Goal: Find specific page/section: Find specific page/section

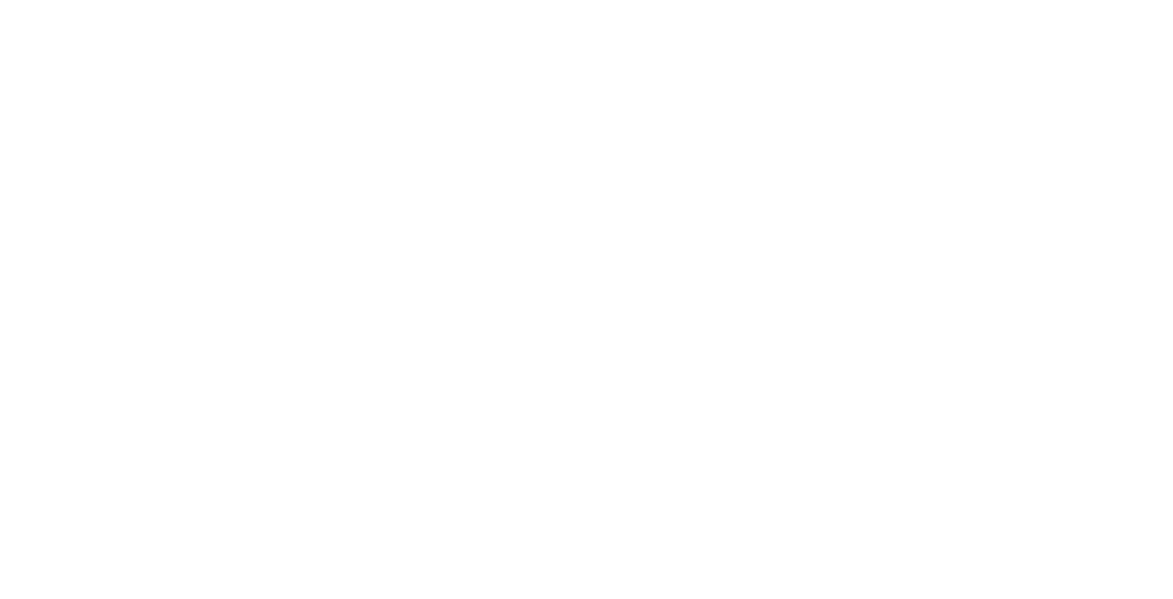
select select "Song"
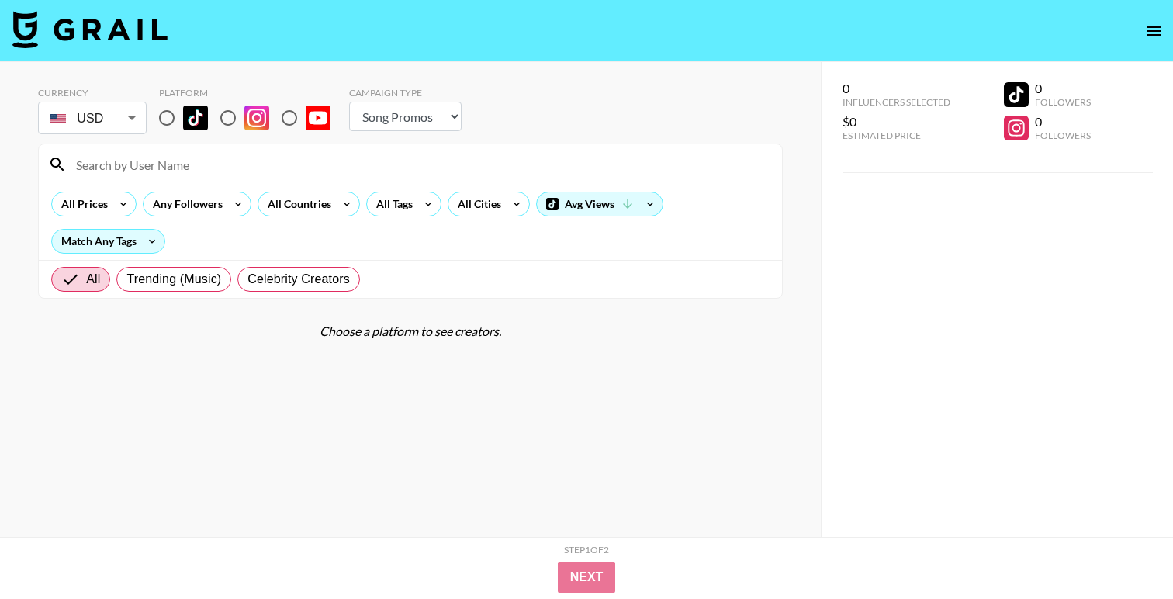
click at [162, 122] on input "radio" at bounding box center [166, 118] width 33 height 33
radio input "true"
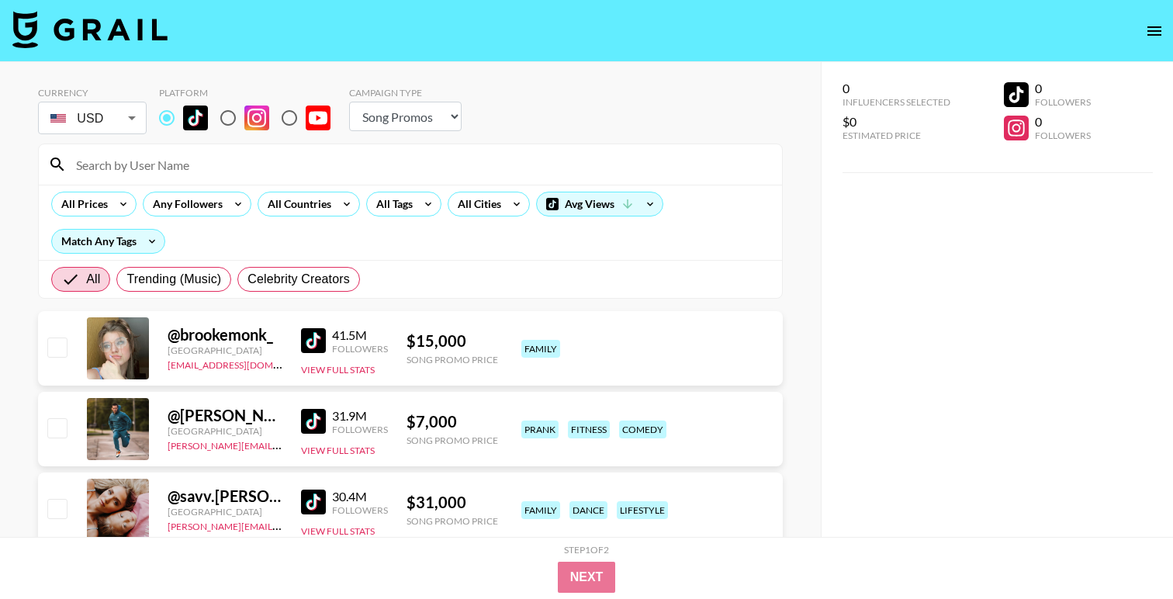
click at [212, 165] on input at bounding box center [420, 164] width 706 height 25
paste input "nadiazuniga"
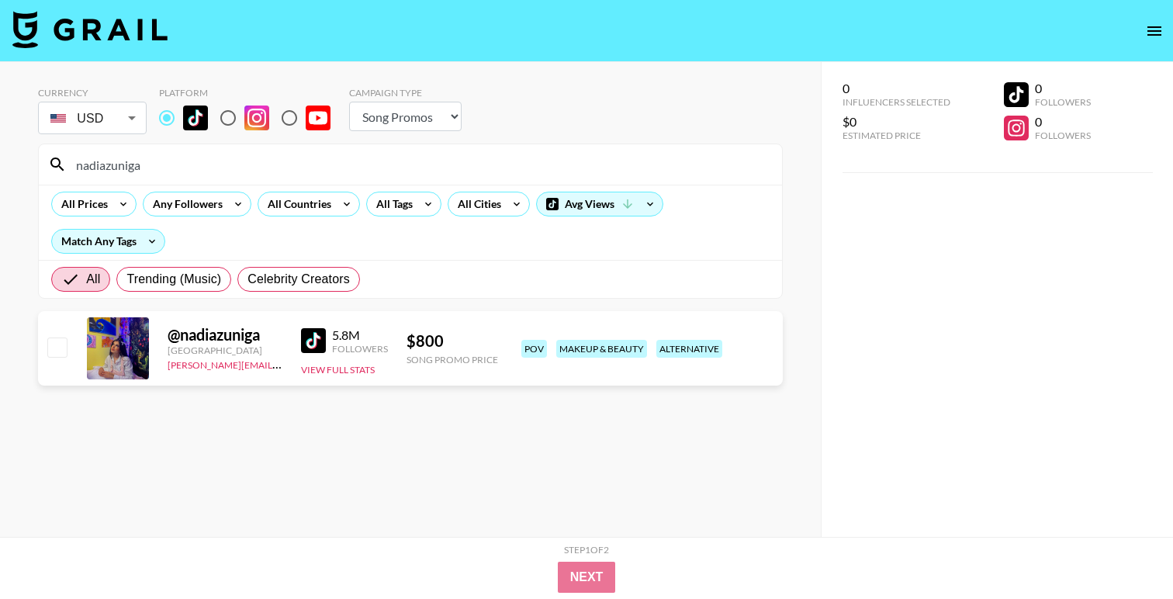
type input "nadiazuniga"
click at [206, 168] on input "nadiazuniga" at bounding box center [420, 164] width 706 height 25
paste input "fatimavsb"
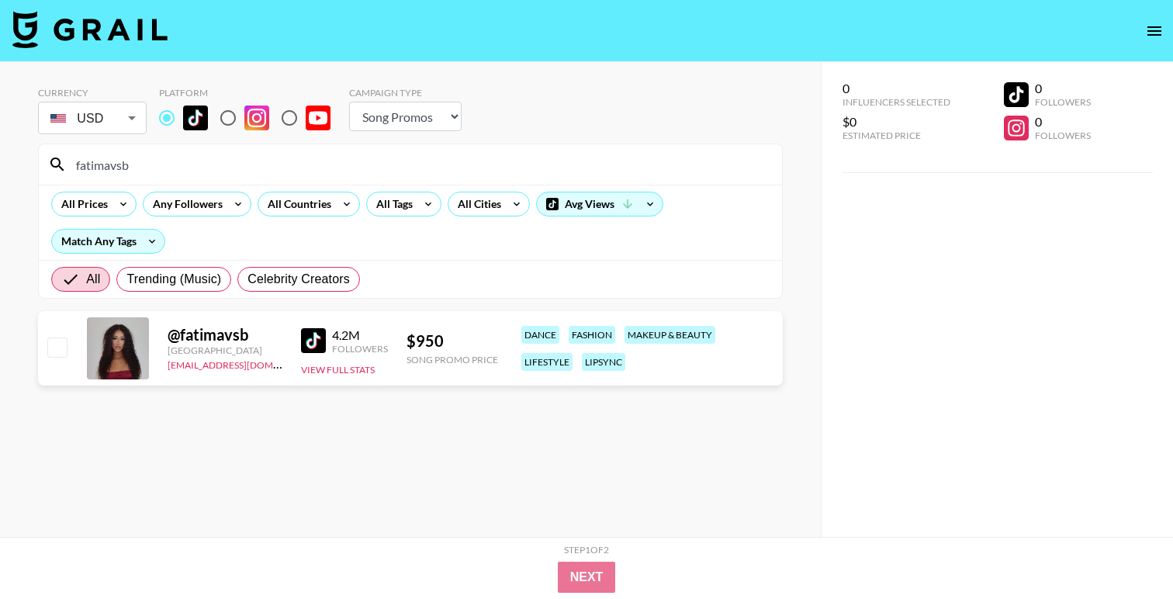
type input "fatimavsb"
click at [112, 171] on input "fatimavsb" at bounding box center [420, 164] width 706 height 25
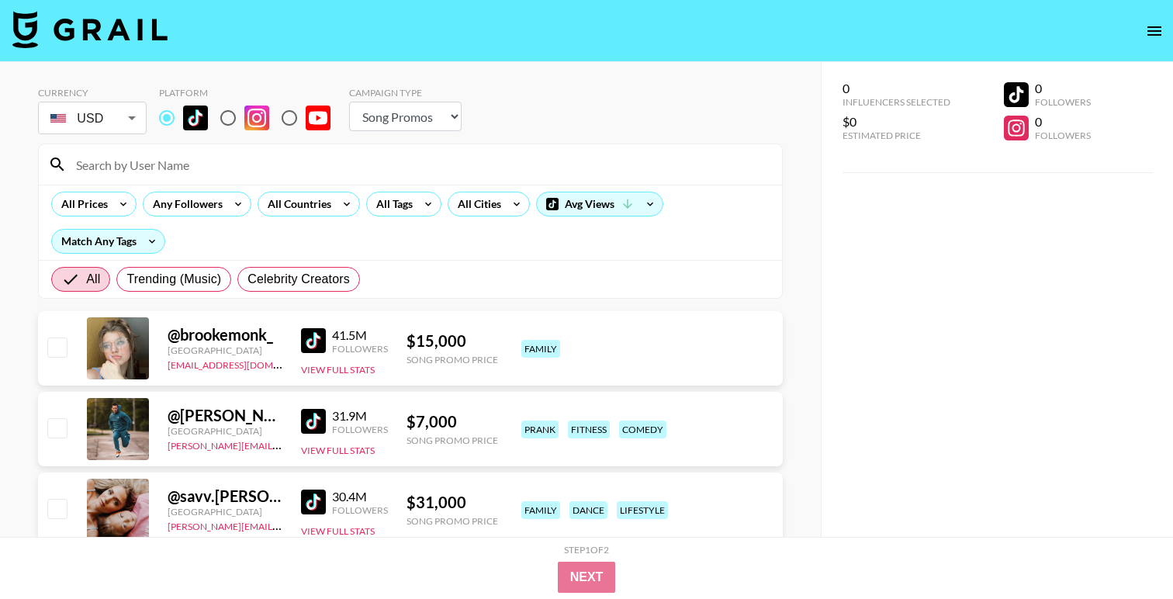
paste input "itsjuli4_"
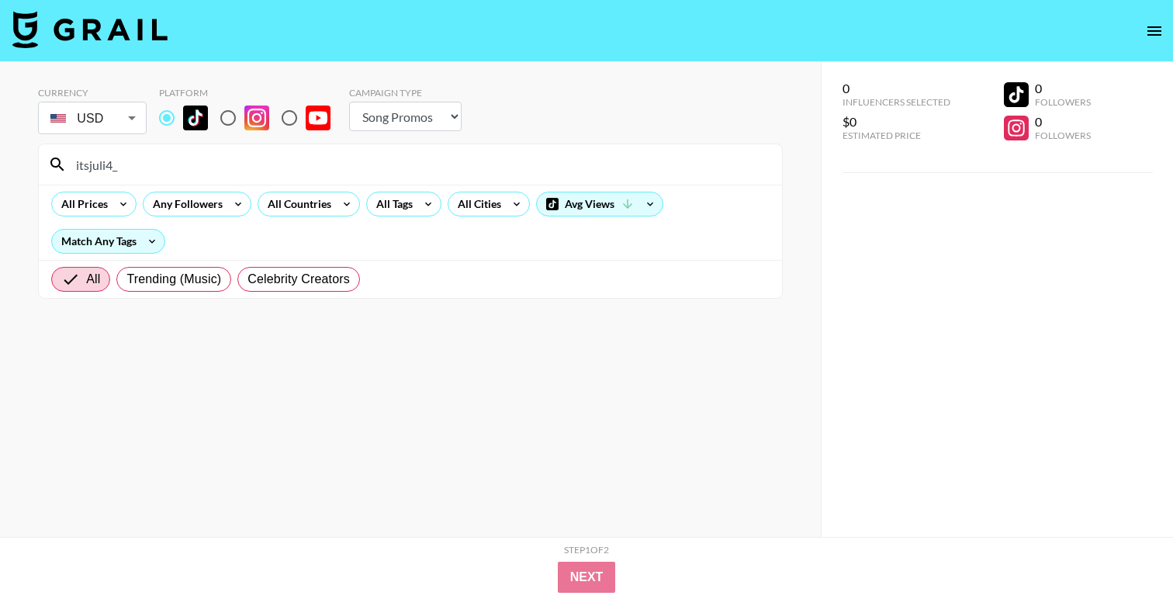
type input "itsjuli4_"
click at [141, 170] on input "itsjuli4_" at bounding box center [420, 164] width 706 height 25
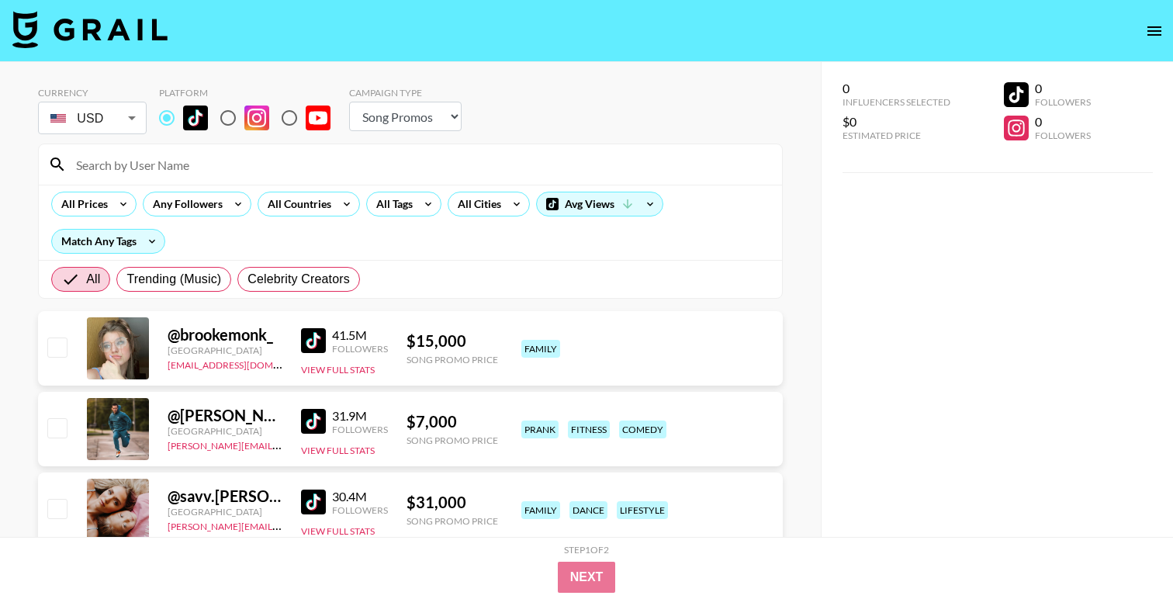
paste input "baldiebihs"
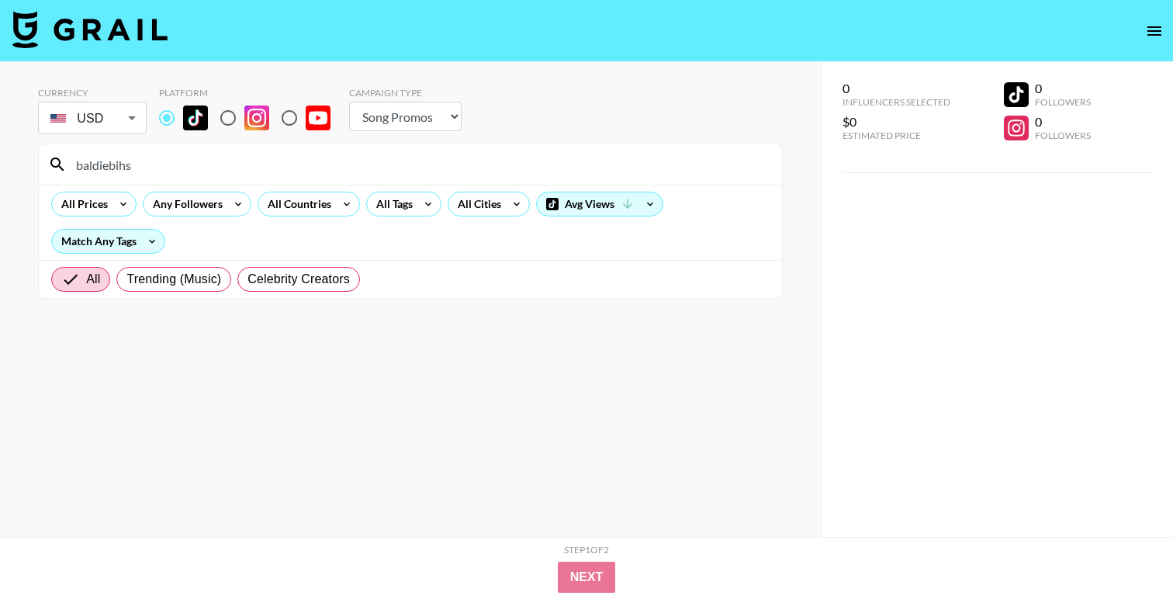
type input "baldiebihs"
click at [102, 172] on input "baldiebihs" at bounding box center [420, 164] width 706 height 25
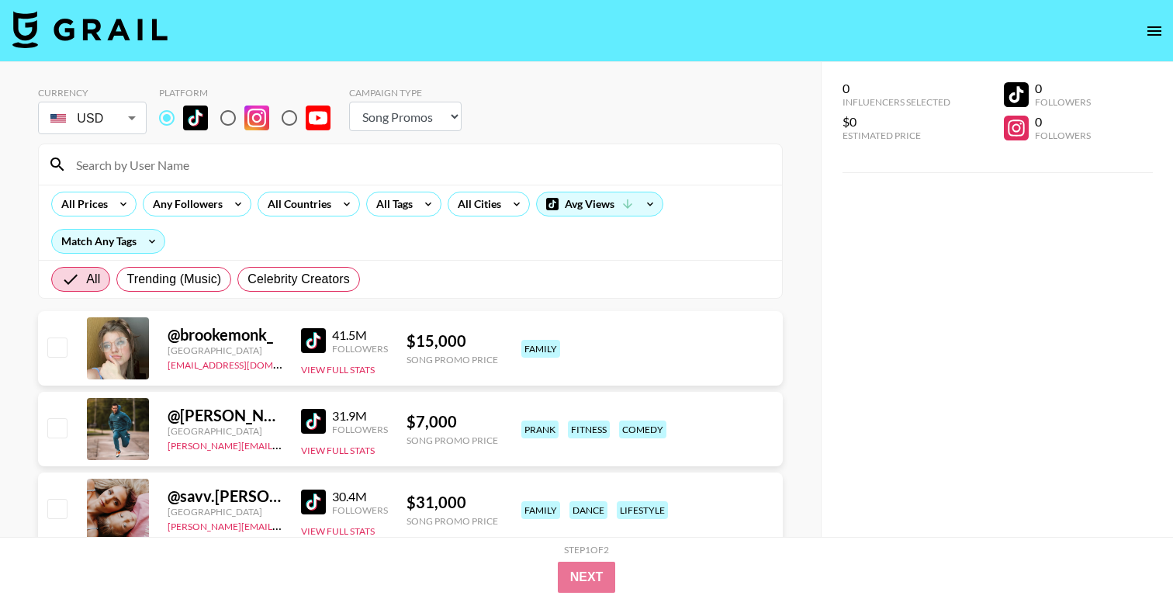
paste input "undeadem"
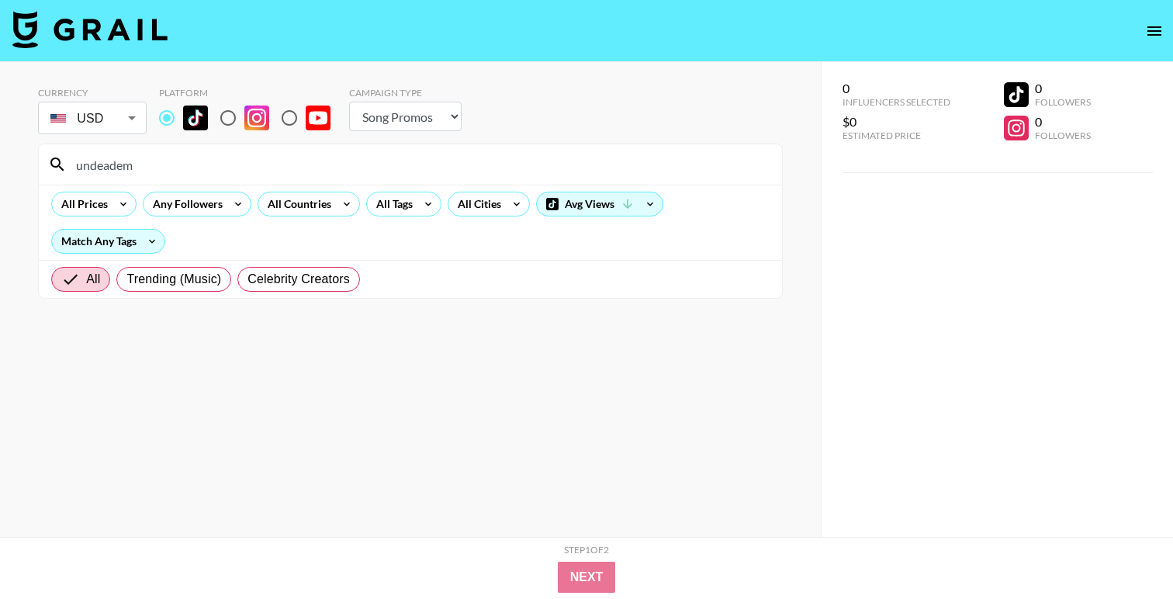
type input "undeadem"
click at [208, 168] on input "undeadem" at bounding box center [420, 164] width 706 height 25
paste input "xoxob4y"
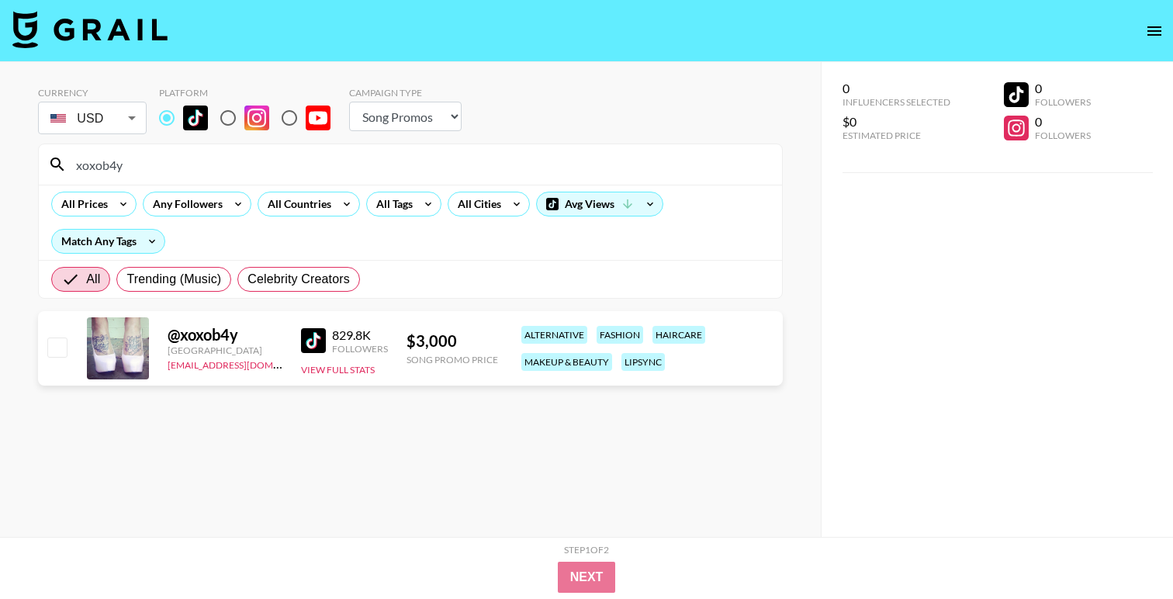
type input "xoxob4y"
click at [181, 155] on input "xoxob4y" at bounding box center [420, 164] width 706 height 25
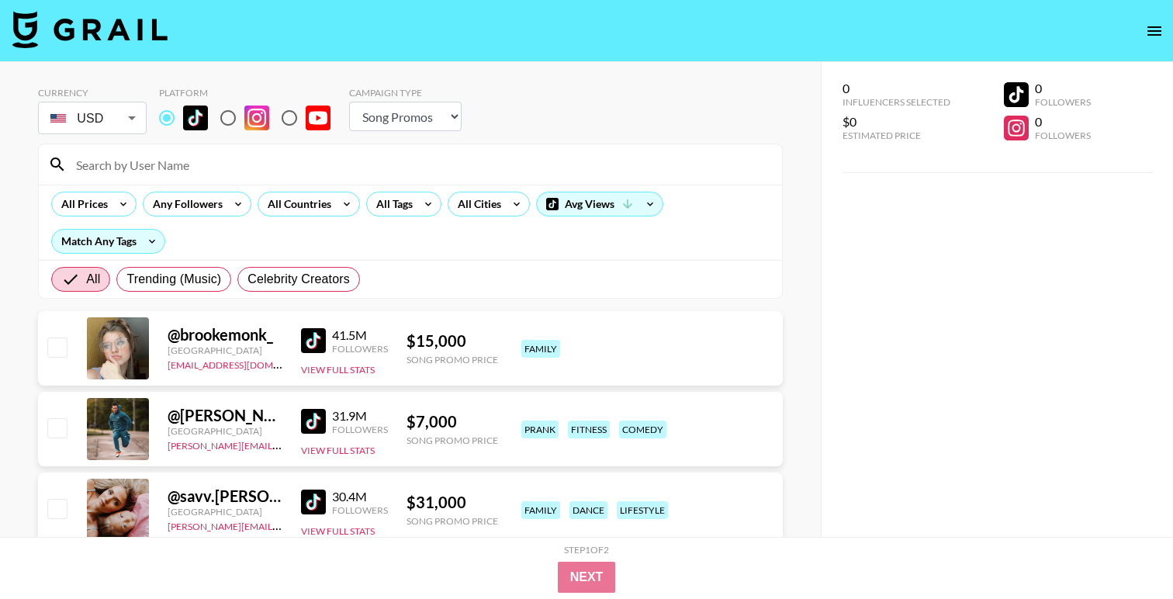
paste input "brightonsharbino"
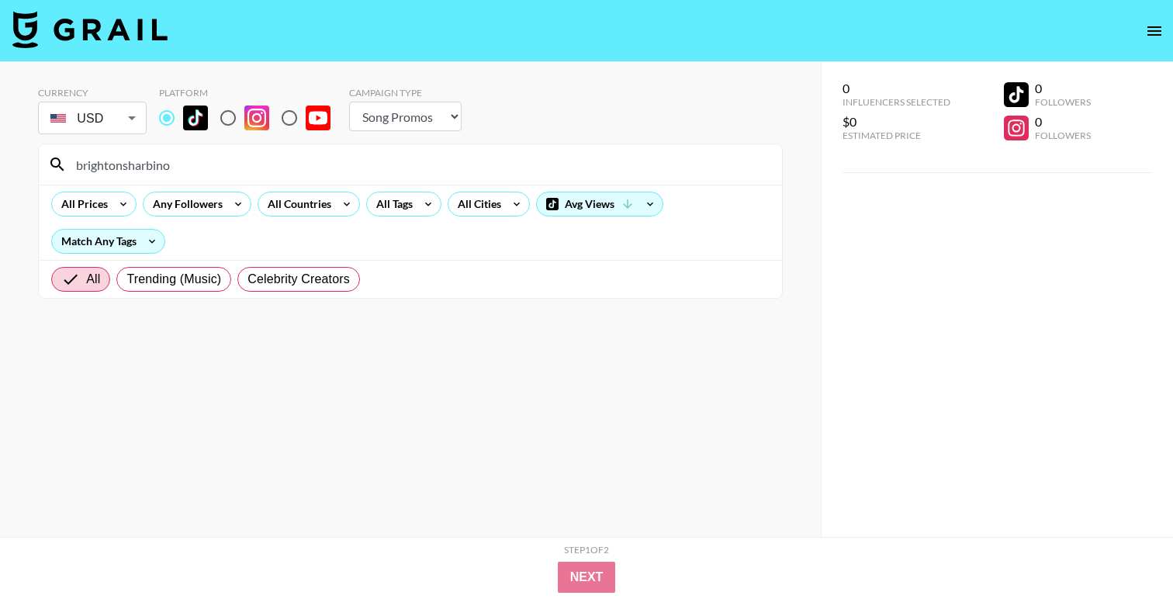
type input "brightonsharbino"
click at [201, 166] on input "brightonsharbino" at bounding box center [420, 164] width 706 height 25
paste input "zendilla"
type input "zendilla"
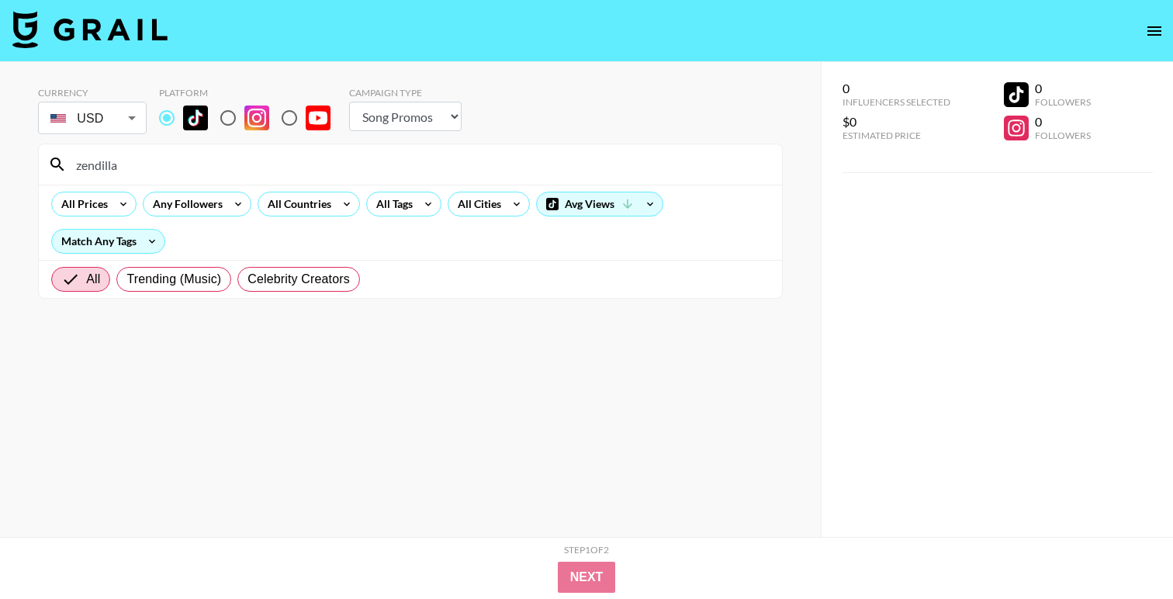
click at [102, 166] on input "zendilla" at bounding box center [420, 164] width 706 height 25
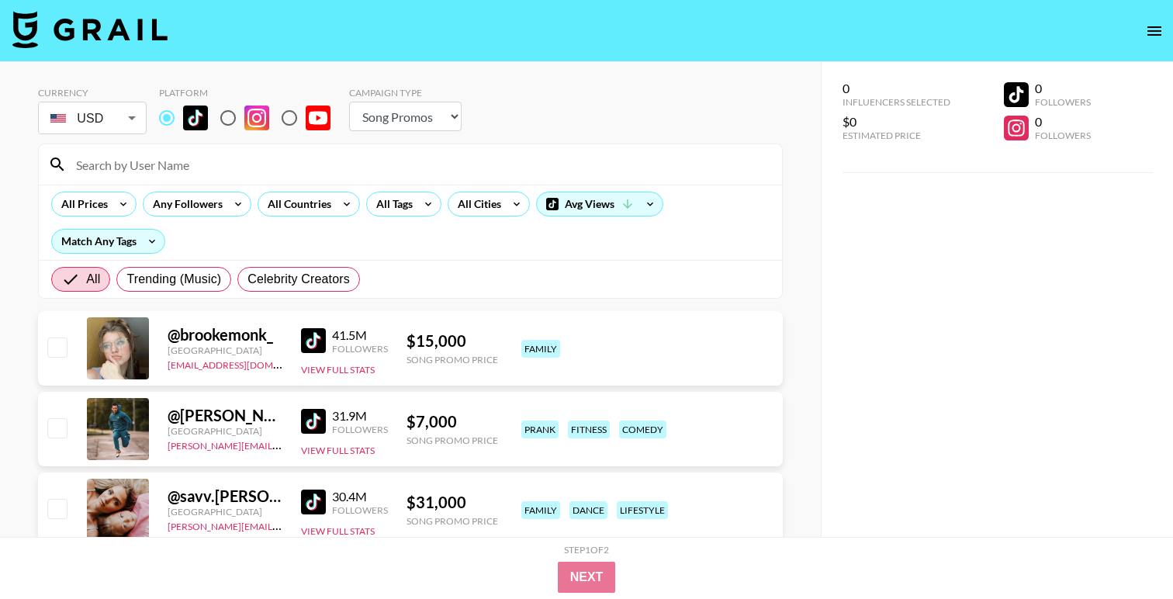
paste input "ohristine"
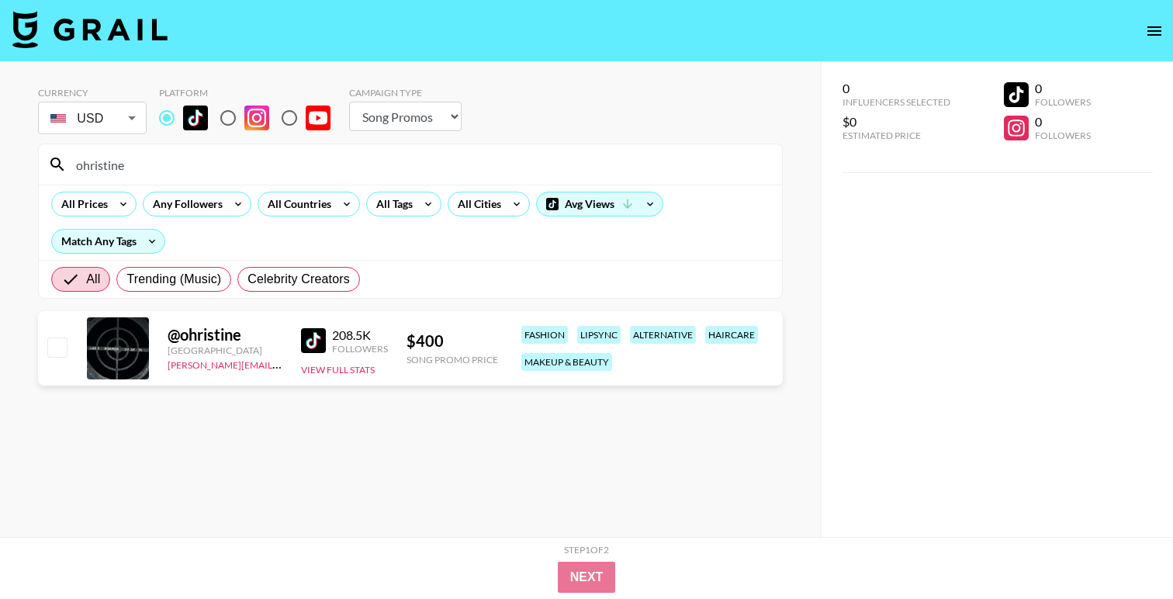
click at [115, 171] on input "ohristine" at bounding box center [420, 164] width 706 height 25
type input "machine"
click at [248, 164] on input "machine" at bounding box center [420, 164] width 706 height 25
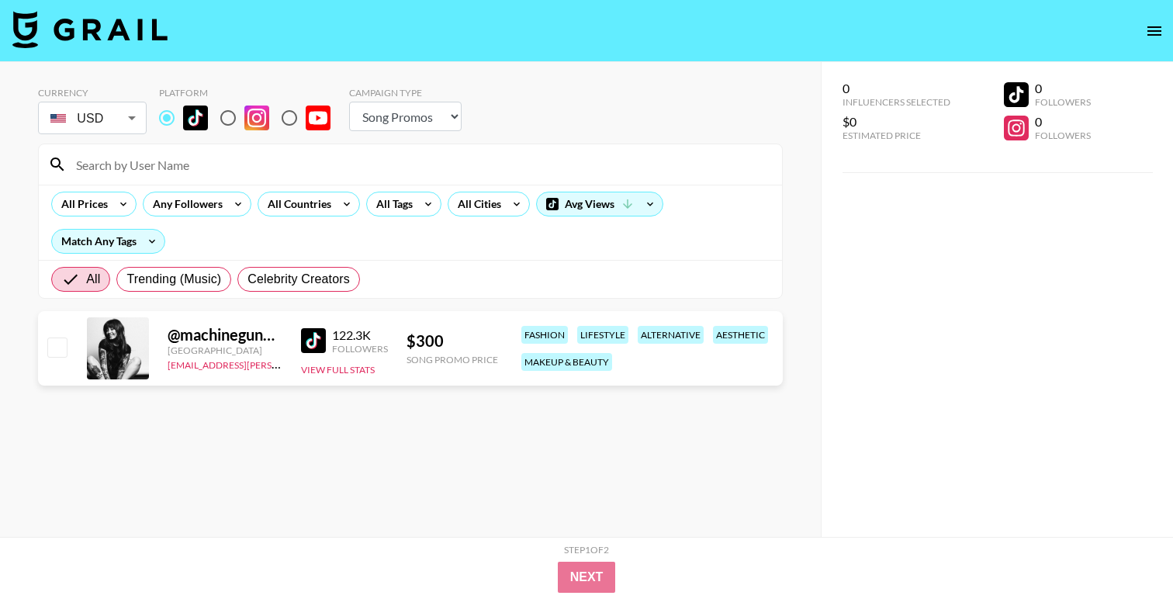
paste input "victoriastarner"
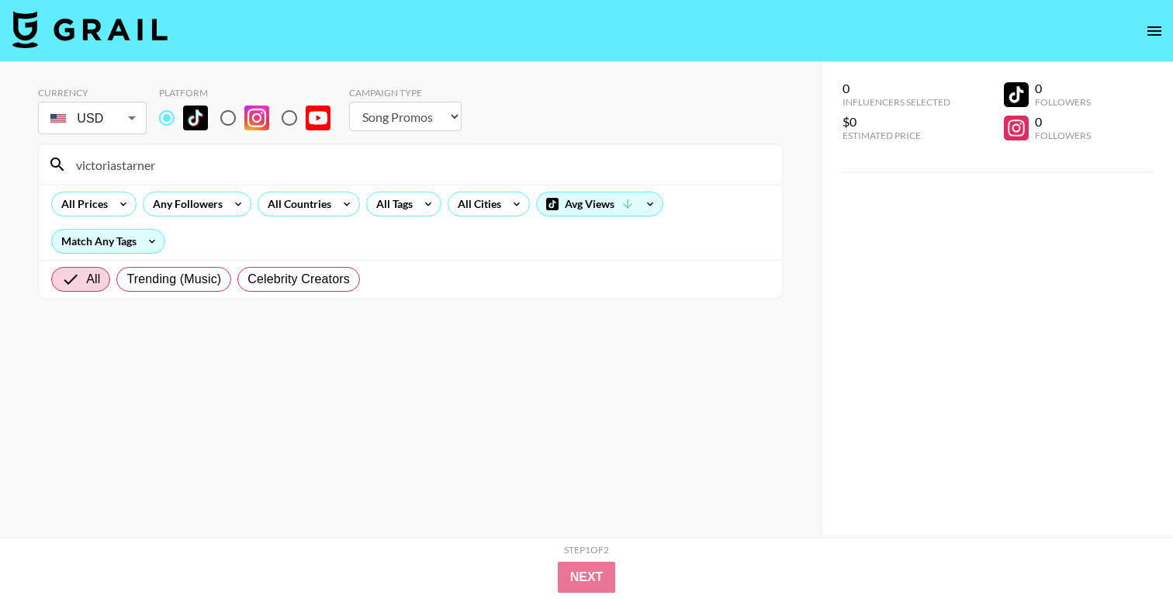
click at [237, 155] on input "victoriastarner" at bounding box center [420, 164] width 706 height 25
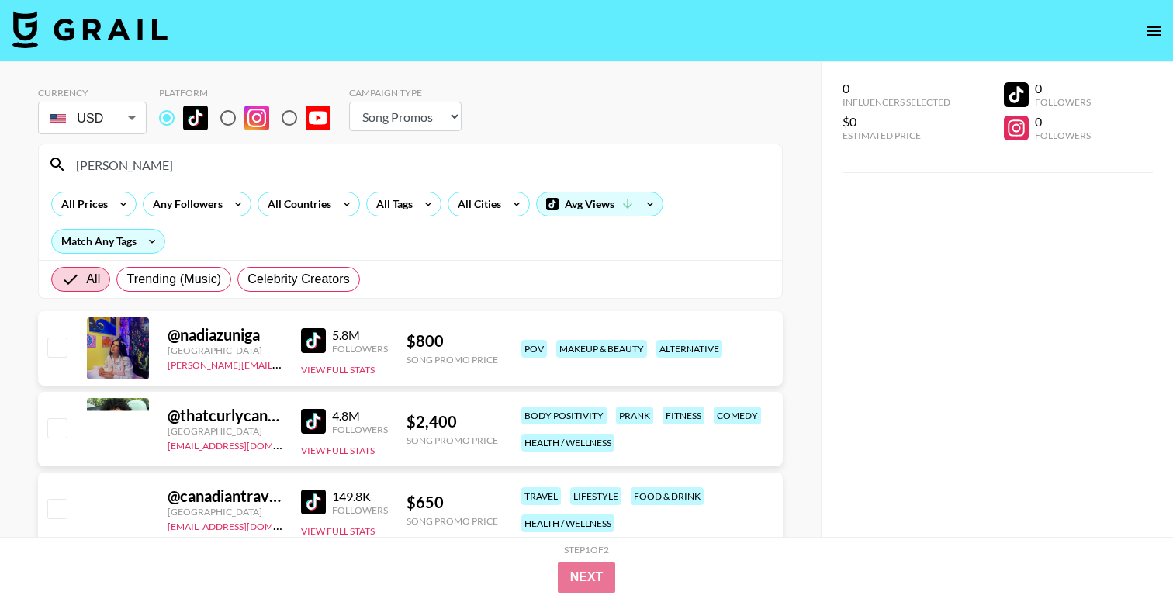
type input "[PERSON_NAME]"
